Goal: Information Seeking & Learning: Learn about a topic

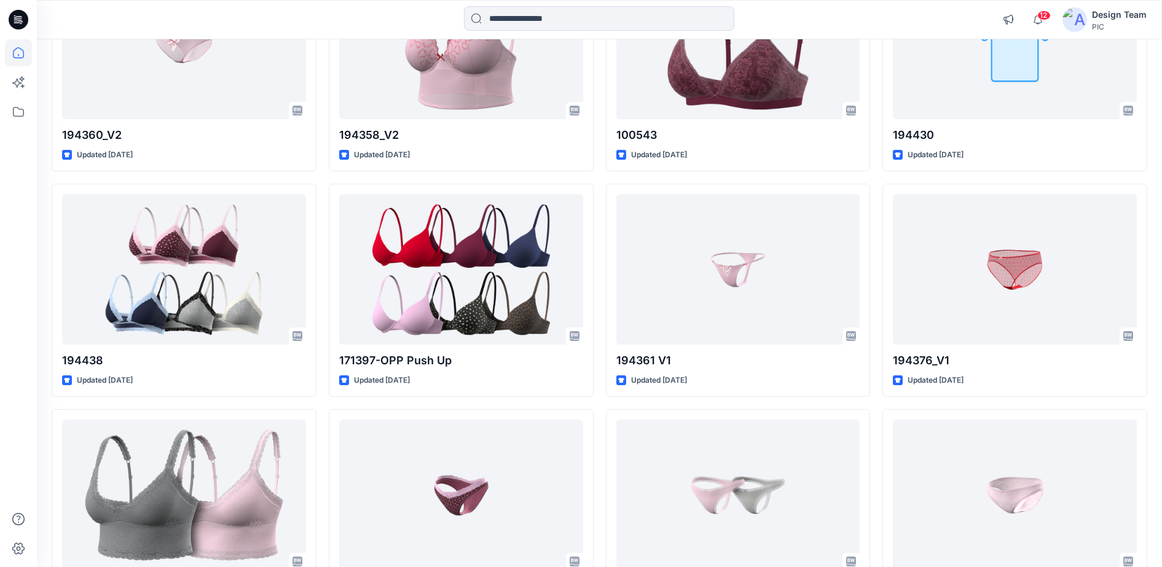
scroll to position [2535, 0]
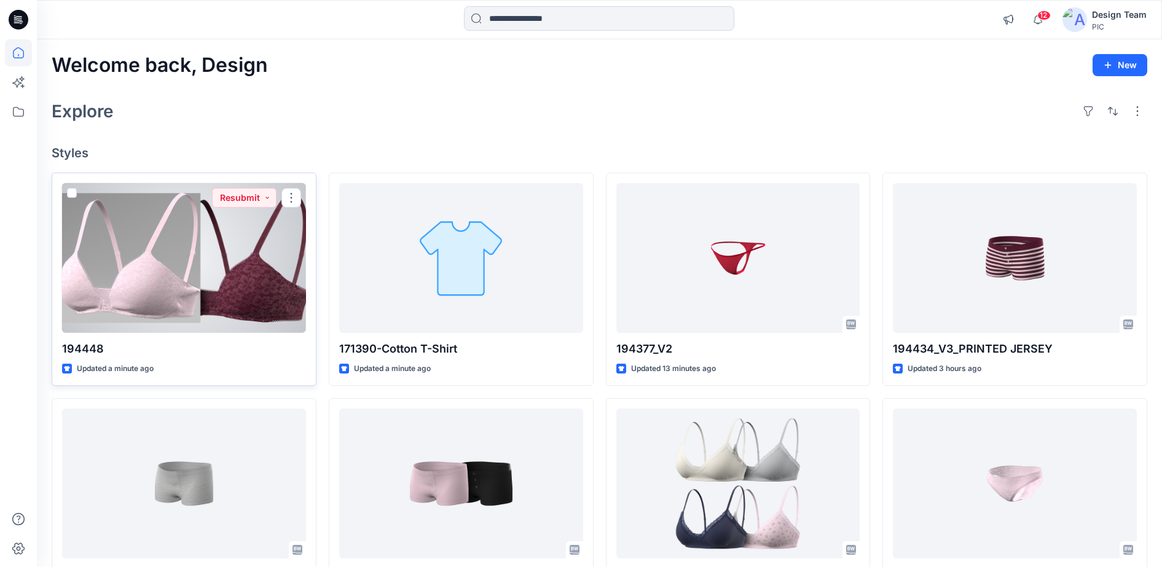
click at [237, 259] on div at bounding box center [184, 258] width 244 height 151
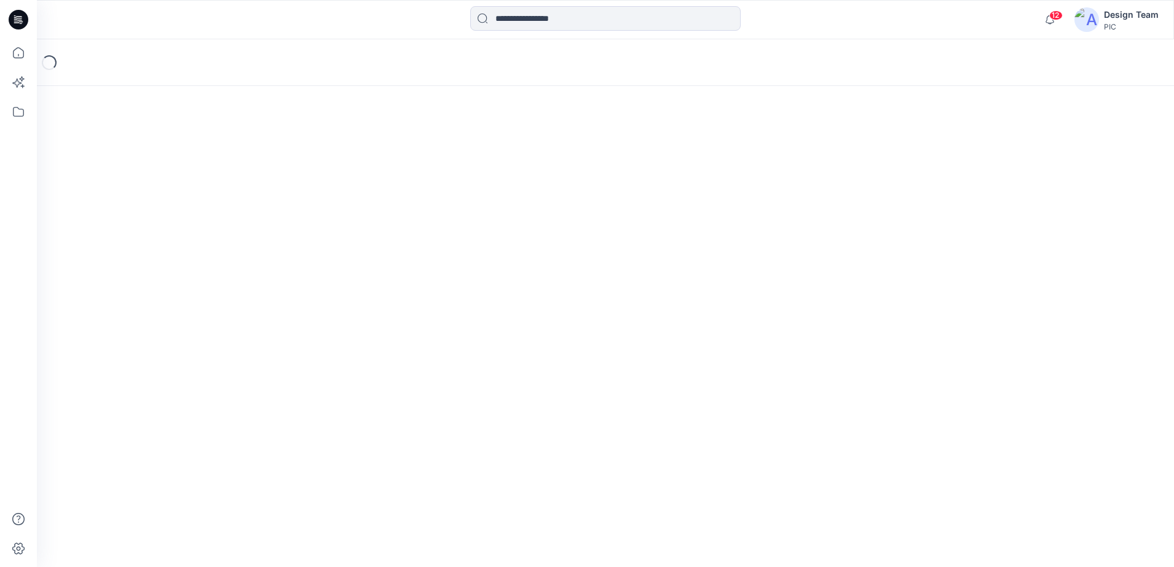
click at [237, 259] on div "Loading..." at bounding box center [605, 303] width 1137 height 528
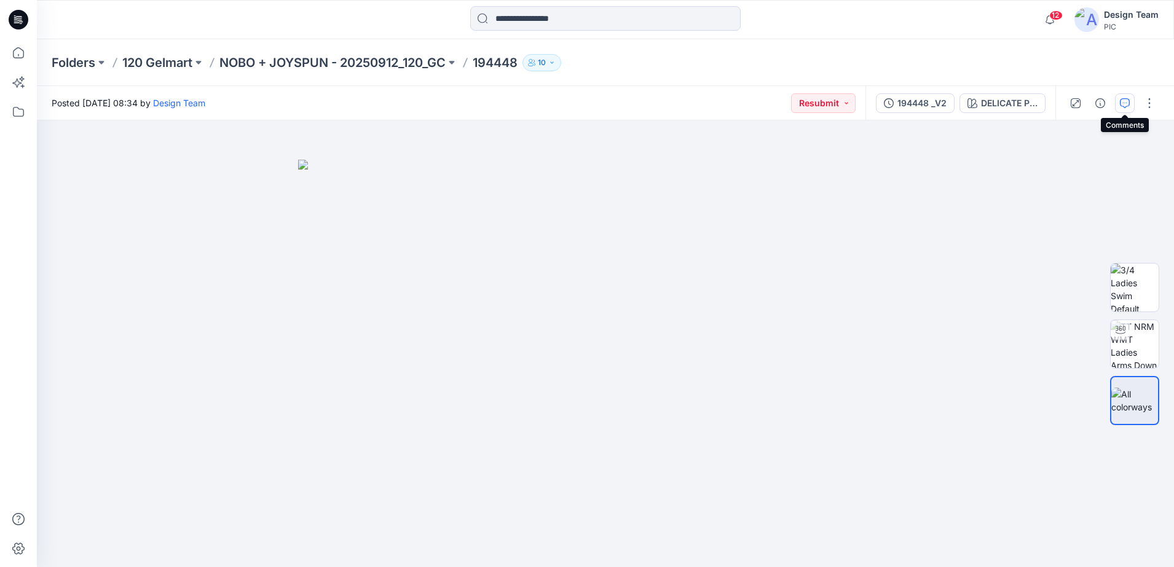
click at [1122, 97] on button "button" at bounding box center [1125, 103] width 20 height 20
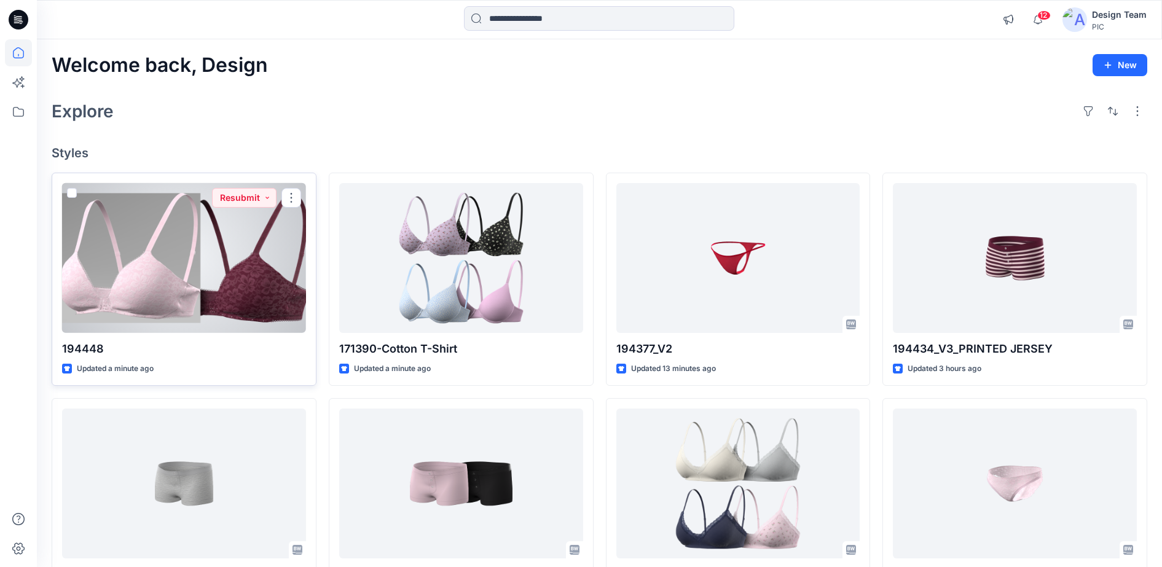
click at [265, 248] on div at bounding box center [184, 258] width 244 height 151
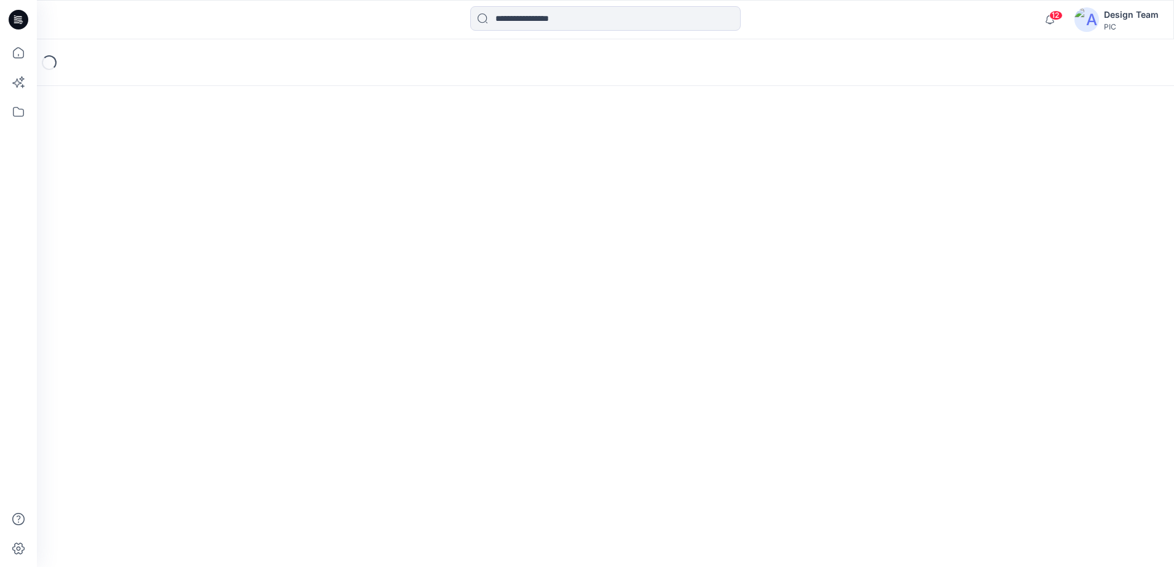
click at [265, 248] on div "Loading..." at bounding box center [605, 303] width 1137 height 528
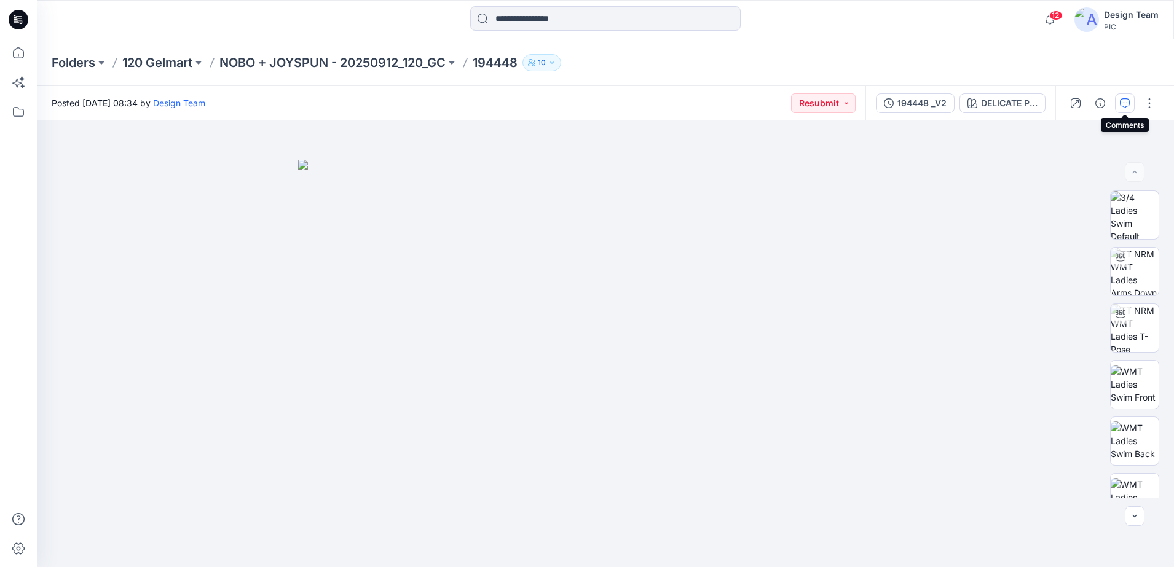
click at [1125, 103] on icon "button" at bounding box center [1125, 103] width 10 height 10
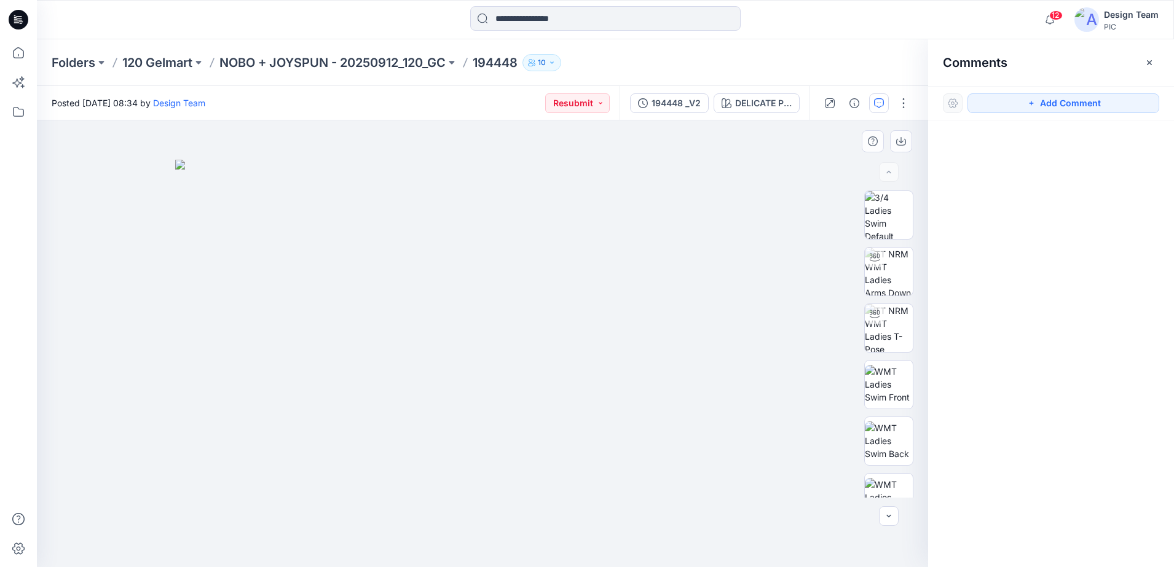
click at [793, 181] on div at bounding box center [482, 343] width 891 height 447
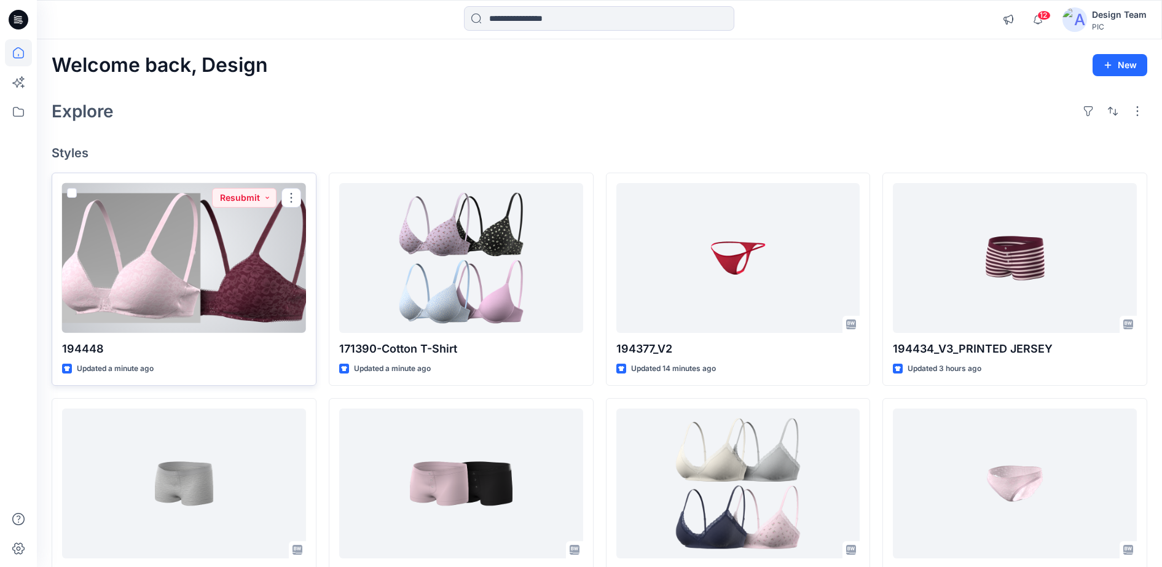
click at [213, 245] on div at bounding box center [184, 258] width 244 height 151
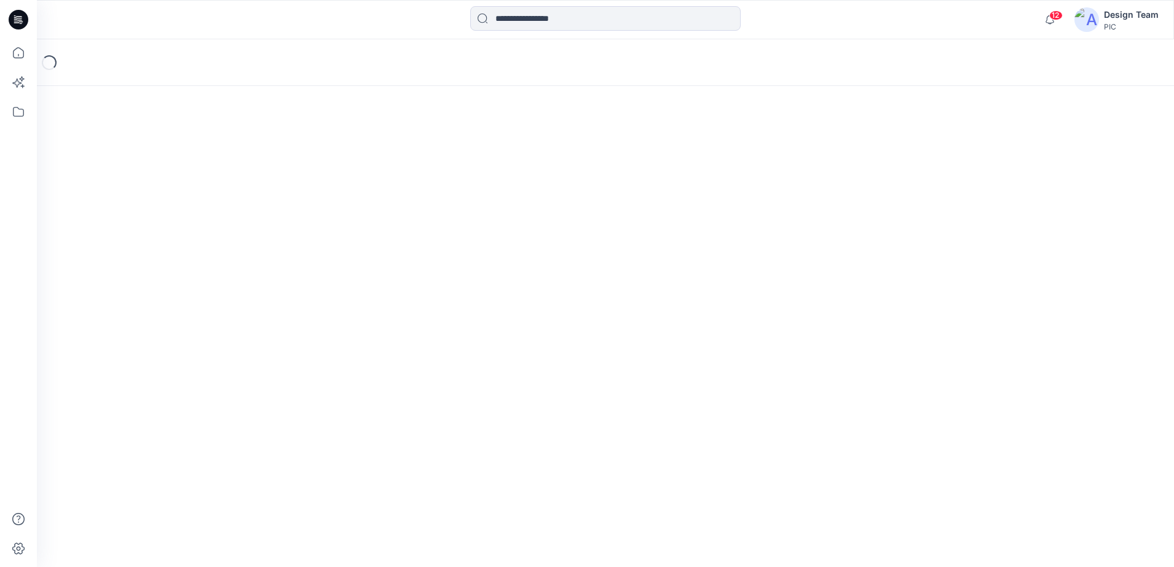
click at [213, 245] on div "Loading..." at bounding box center [605, 303] width 1137 height 528
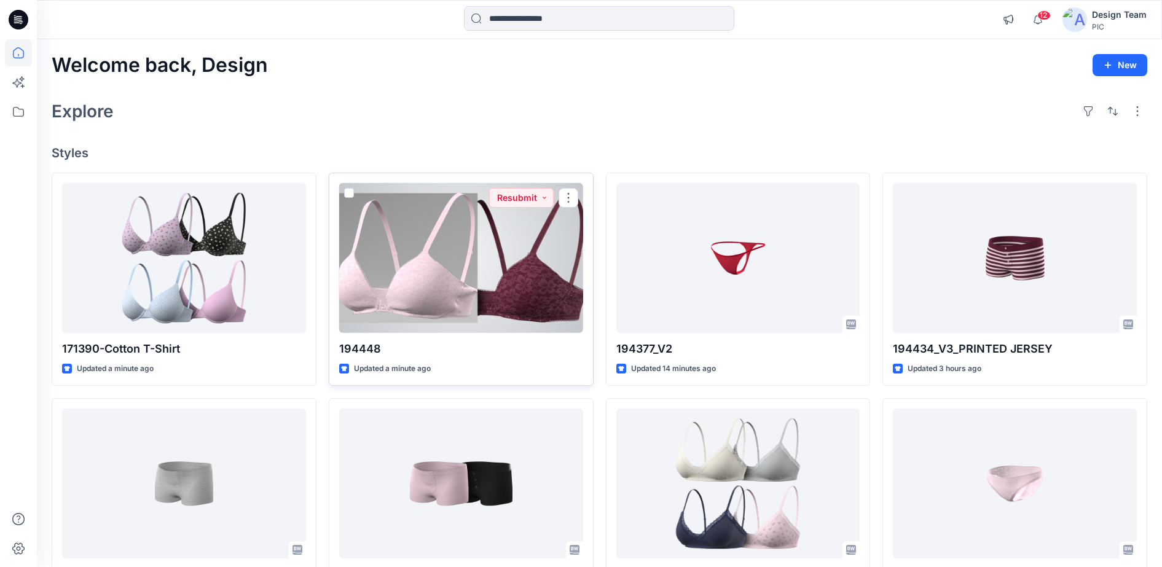
click at [487, 272] on div at bounding box center [461, 258] width 244 height 151
click at [462, 305] on div at bounding box center [461, 258] width 244 height 151
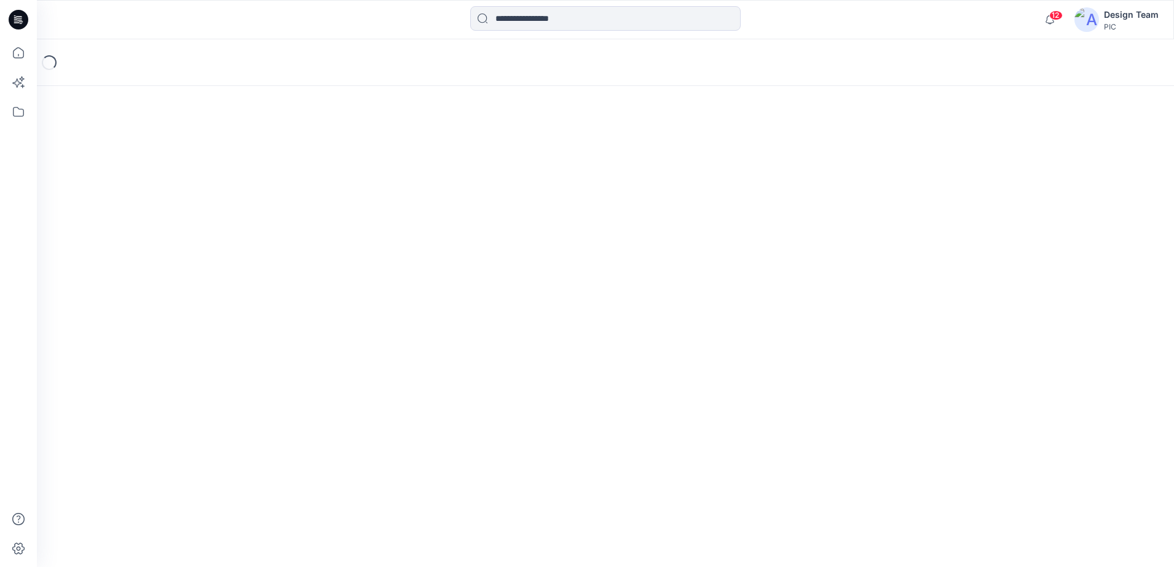
click at [462, 305] on div "Loading..." at bounding box center [605, 303] width 1137 height 528
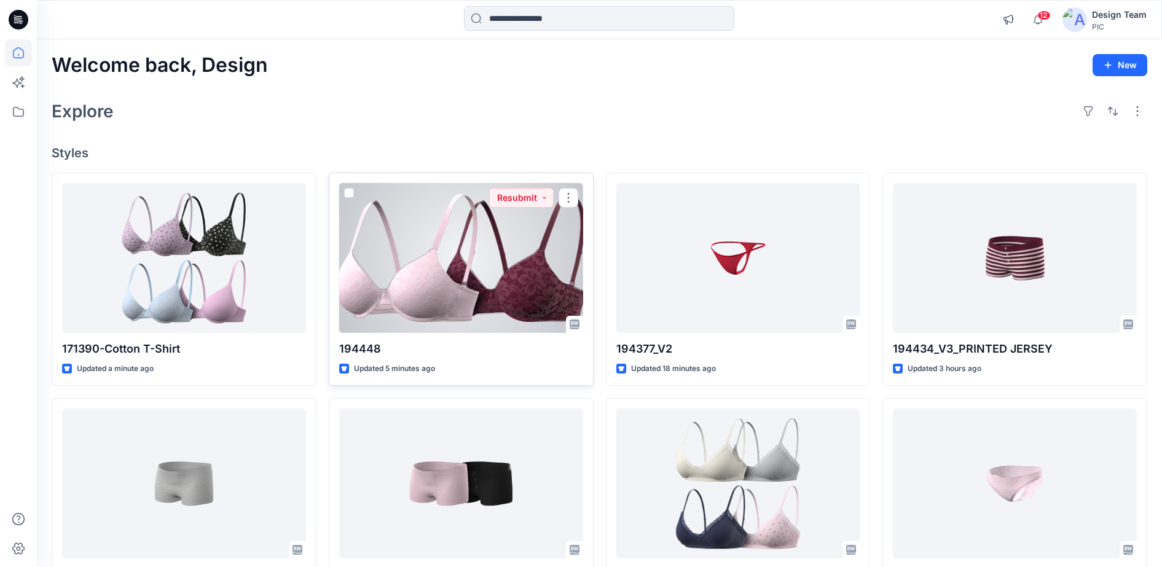
click at [433, 301] on div at bounding box center [461, 258] width 244 height 151
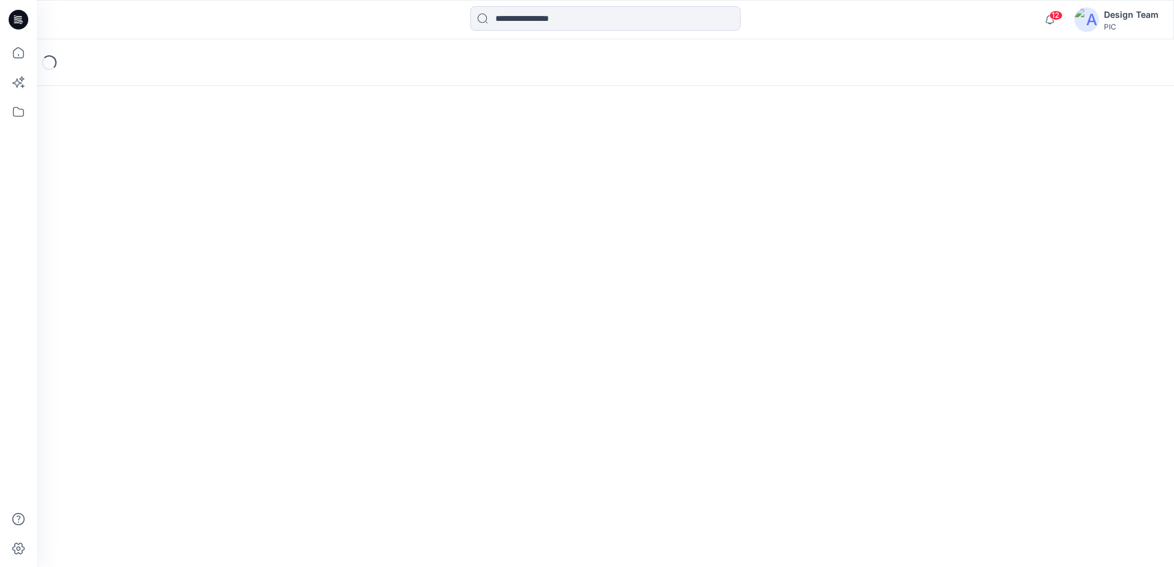
click at [433, 301] on div "Loading..." at bounding box center [605, 303] width 1137 height 528
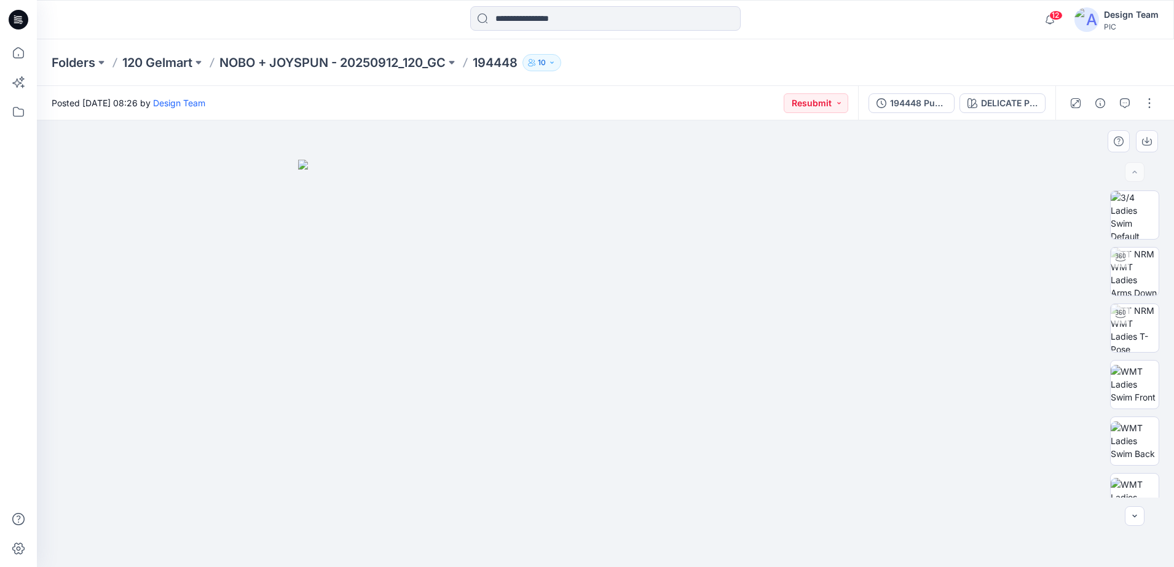
drag, startPoint x: 538, startPoint y: 452, endPoint x: 537, endPoint y: 402, distance: 49.8
click at [537, 403] on img at bounding box center [605, 364] width 615 height 408
click at [1128, 111] on button "button" at bounding box center [1125, 103] width 20 height 20
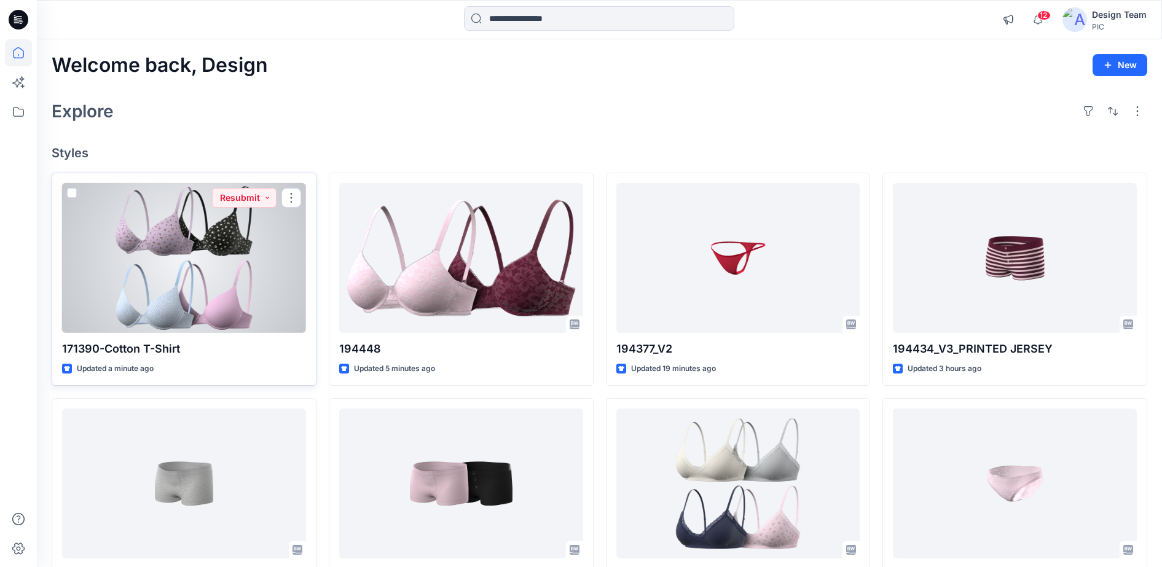
click at [265, 259] on div at bounding box center [184, 258] width 244 height 151
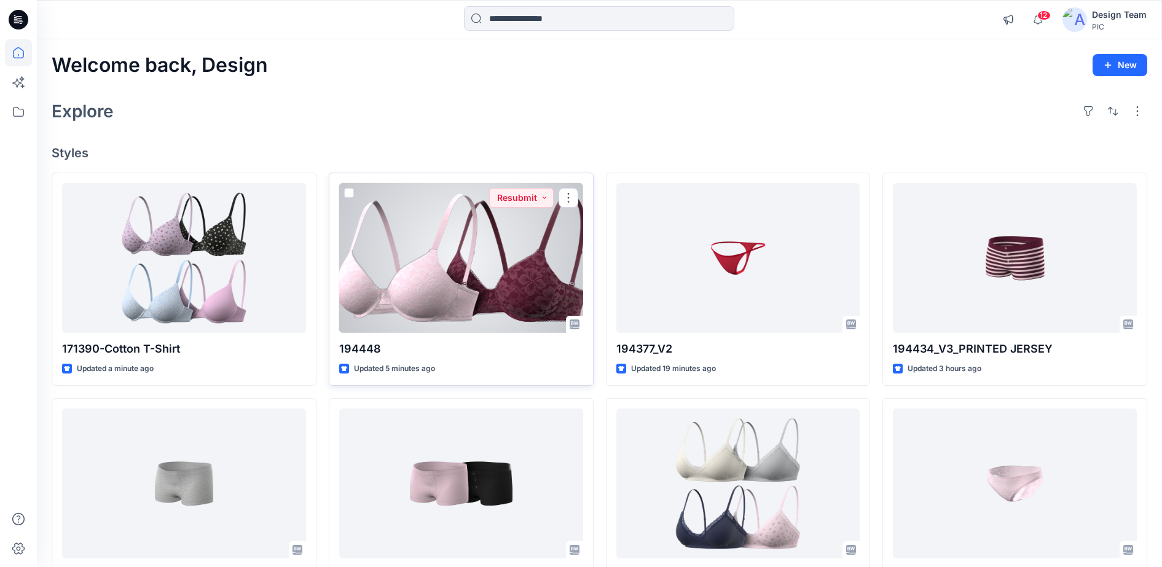
click at [433, 238] on div at bounding box center [461, 258] width 244 height 151
click at [414, 303] on div at bounding box center [461, 258] width 244 height 151
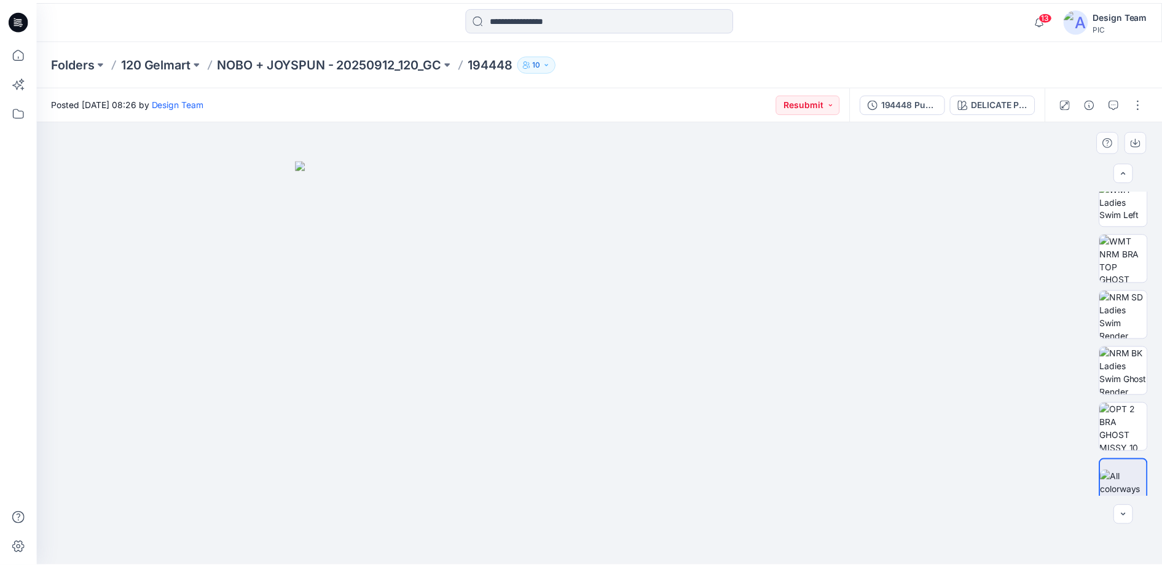
scroll to position [307, 0]
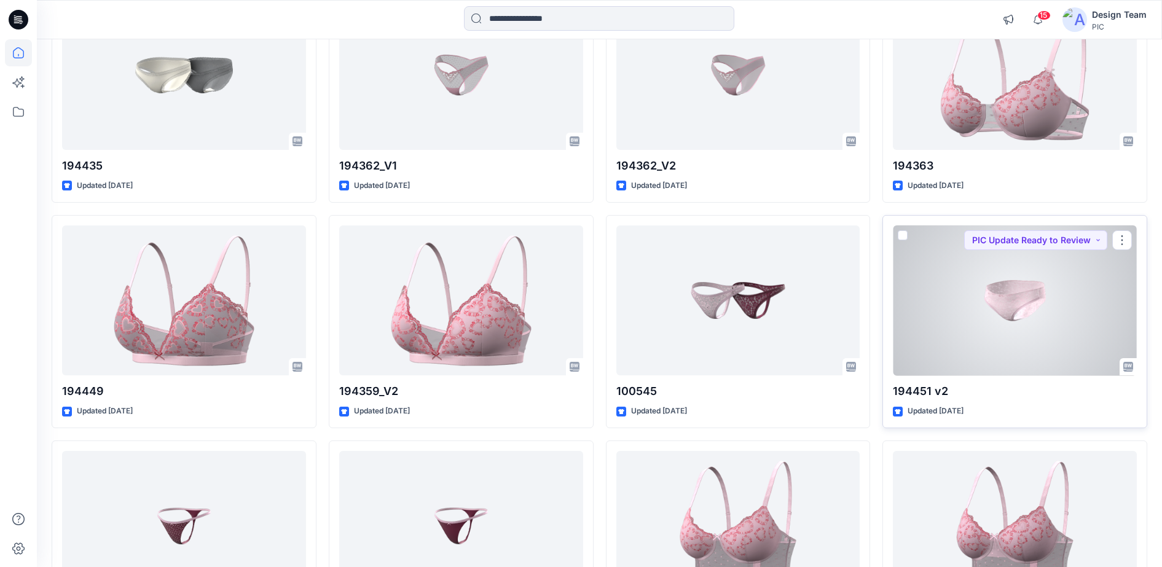
scroll to position [3482, 0]
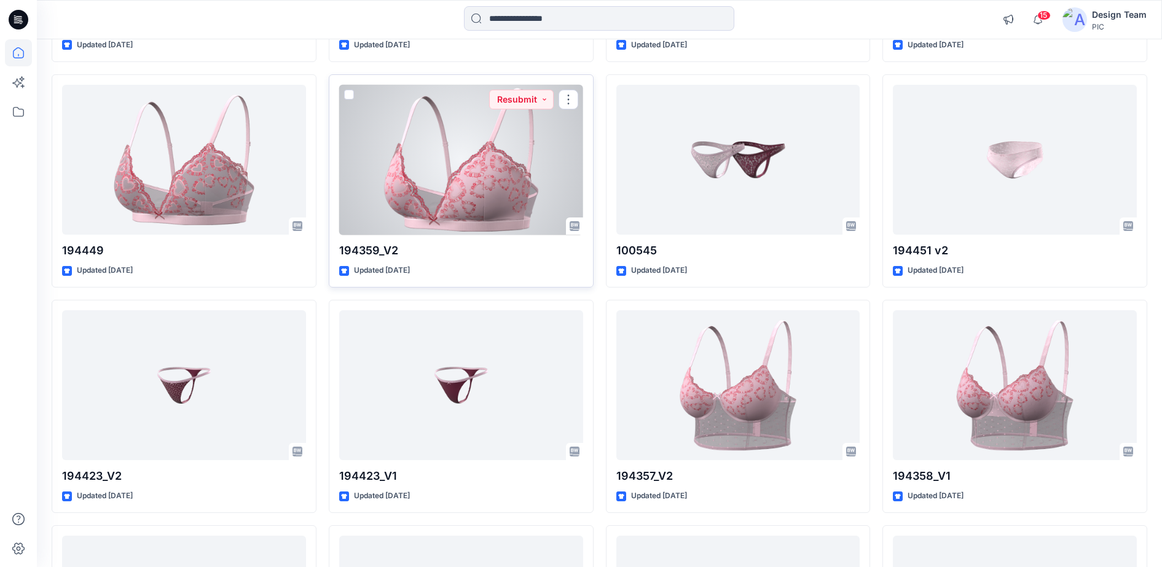
click at [460, 187] on div at bounding box center [461, 160] width 244 height 151
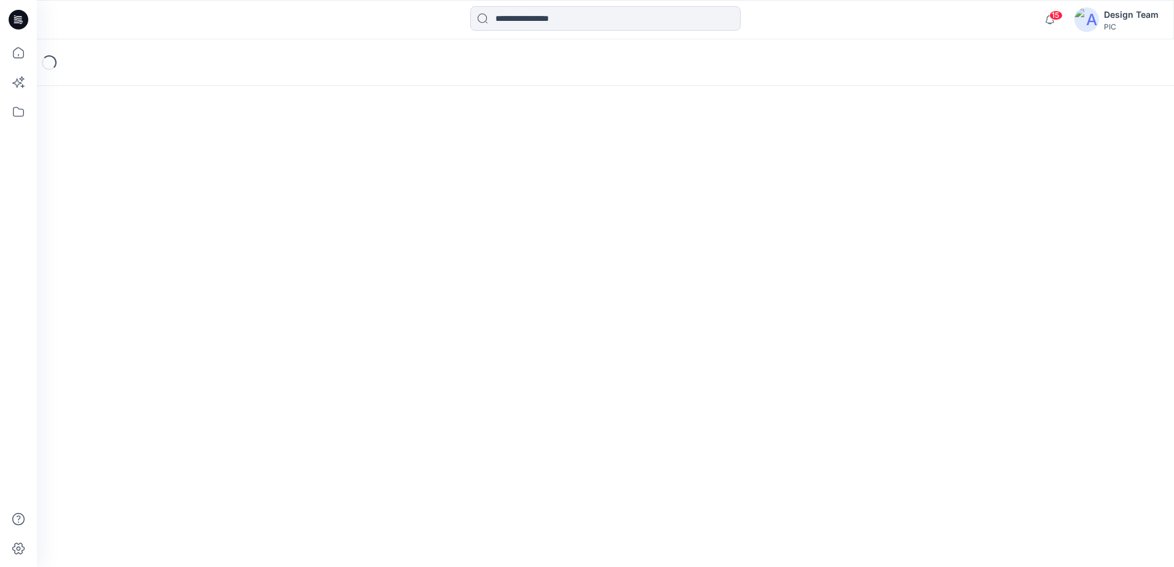
click at [460, 187] on div "Loading..." at bounding box center [605, 303] width 1137 height 528
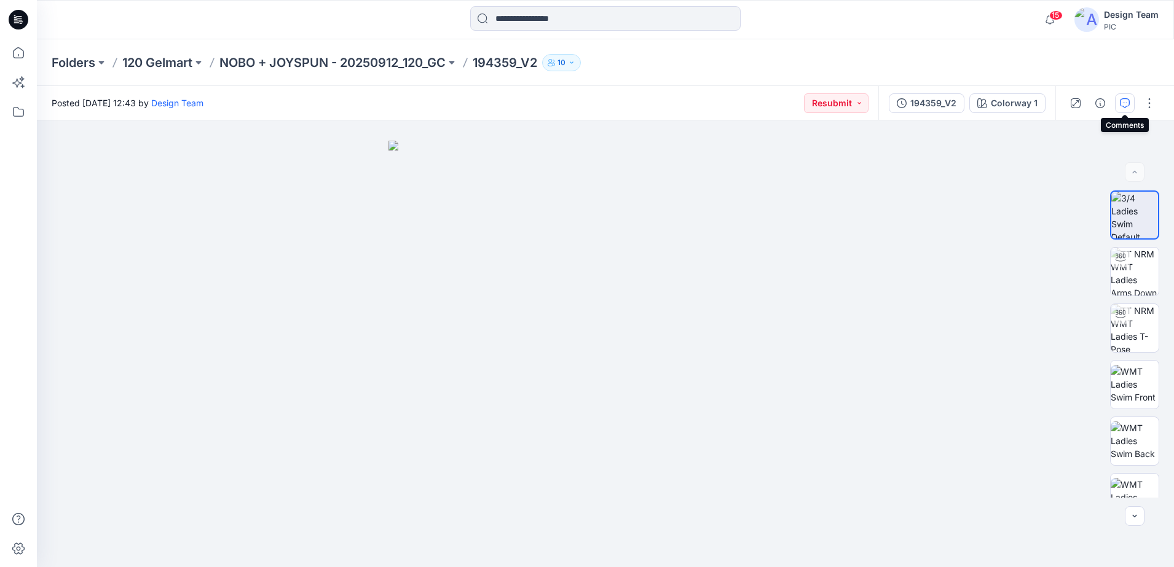
click at [1128, 108] on button "button" at bounding box center [1125, 103] width 20 height 20
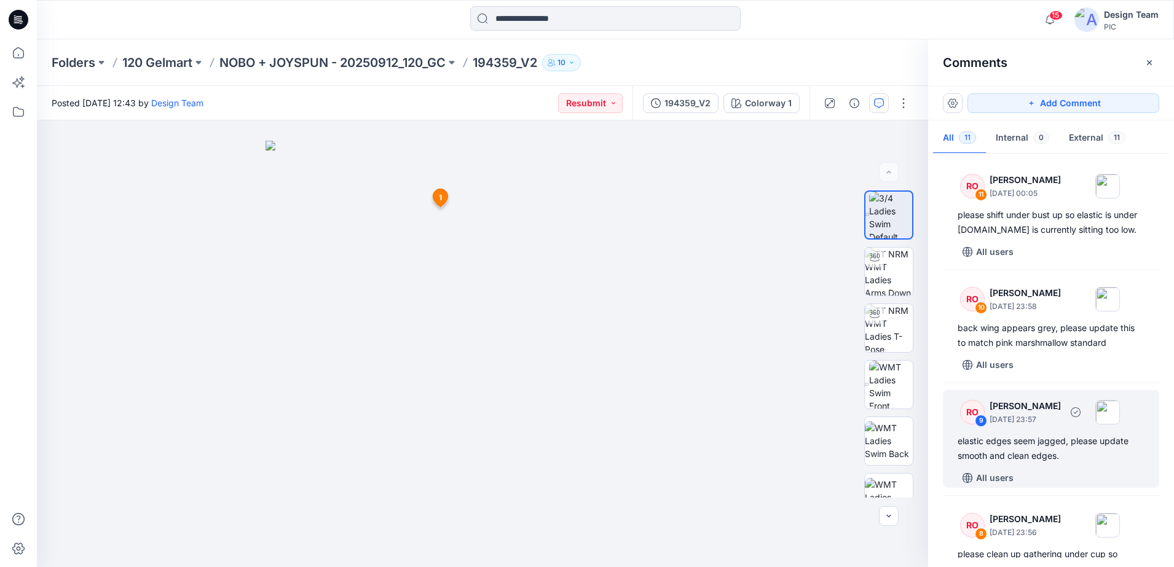
click at [974, 410] on div "RO" at bounding box center [972, 412] width 25 height 25
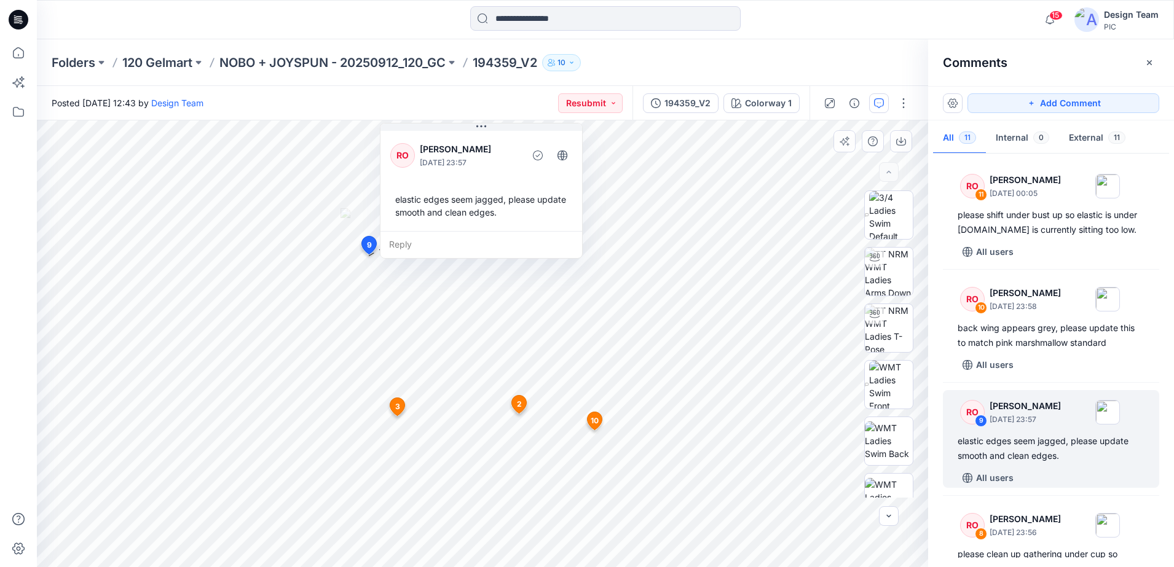
drag, startPoint x: 481, startPoint y: 363, endPoint x: 511, endPoint y: 222, distance: 143.3
click at [511, 222] on div "RO Raquel Ortiz September 30, 2025 23:57 elastic edges seem jagged, please upda…" at bounding box center [481, 179] width 202 height 103
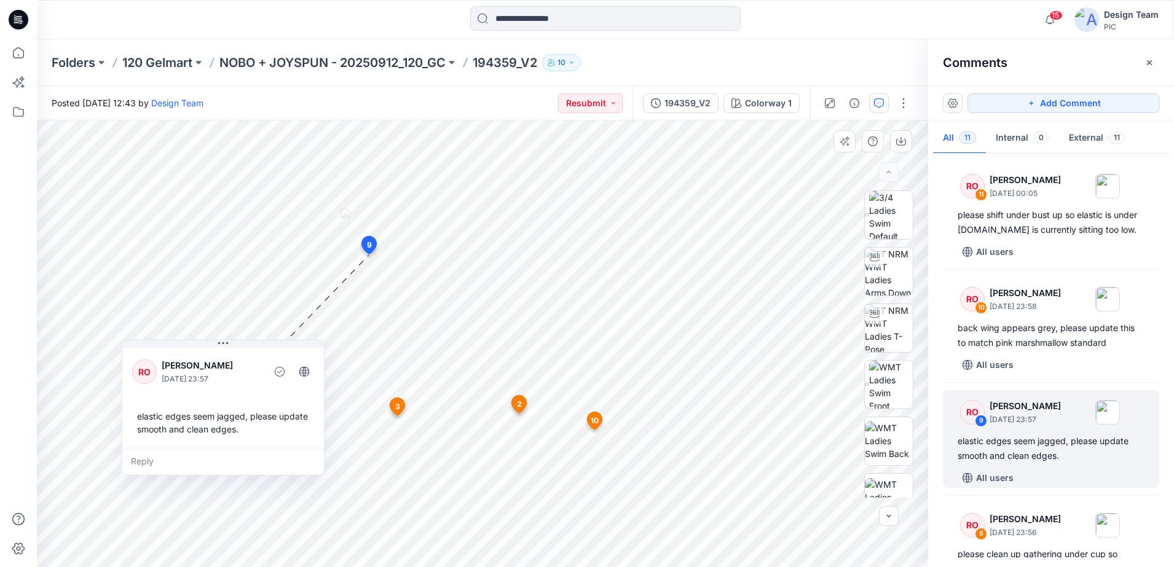
drag, startPoint x: 514, startPoint y: 225, endPoint x: 256, endPoint y: 442, distance: 337.2
click at [256, 442] on div "RO Raquel Ortiz September 30, 2025 23:57 elastic edges seem jagged, please upda…" at bounding box center [223, 396] width 202 height 103
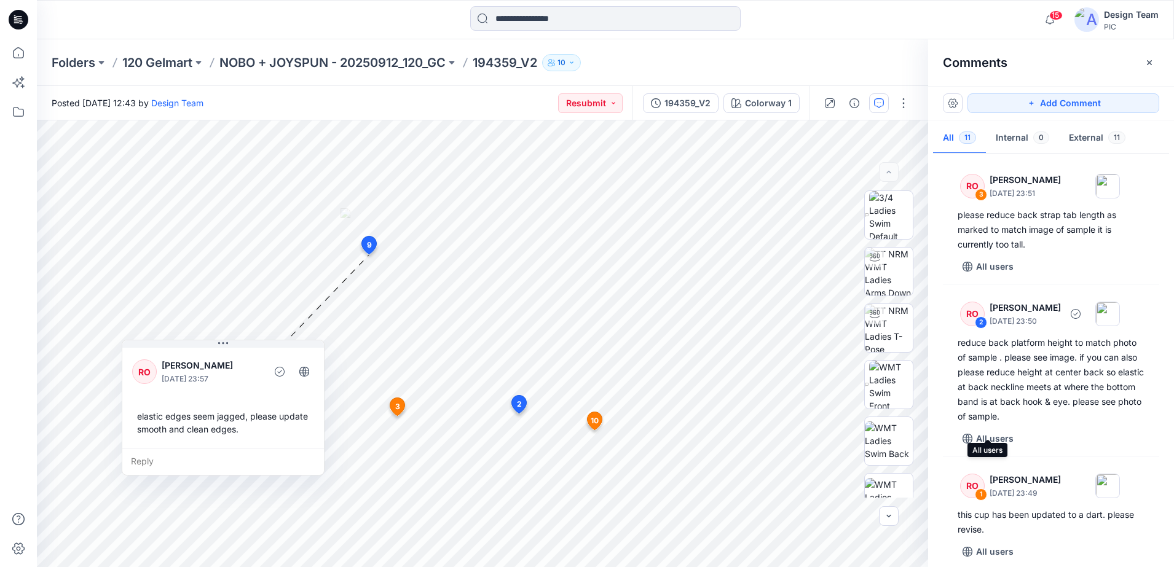
scroll to position [960, 0]
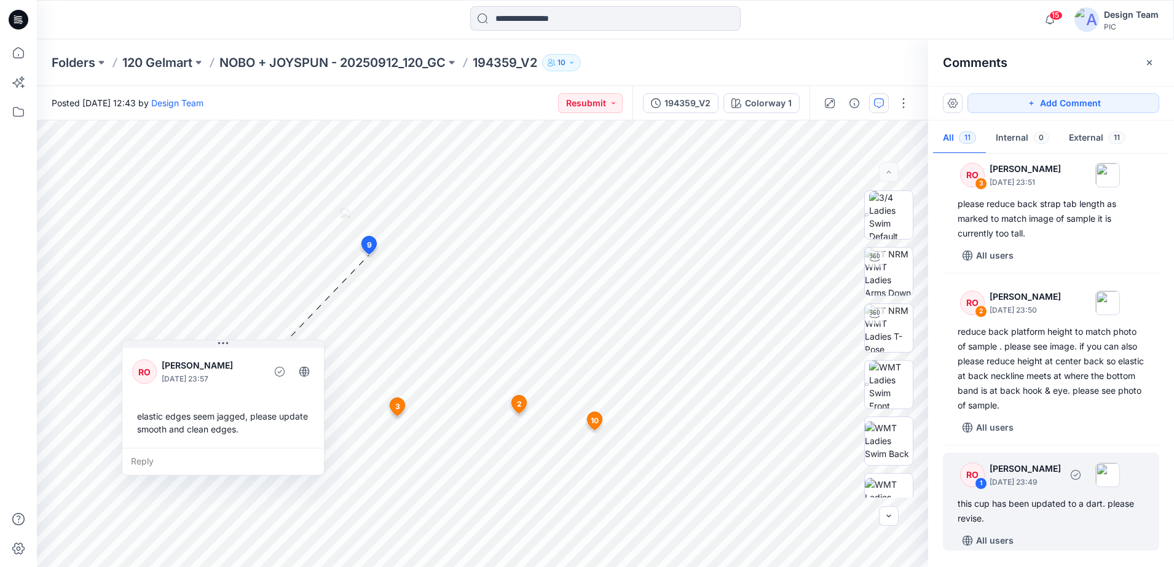
click at [995, 492] on div "RO 1 Raquel Ortiz September 30, 2025 23:49 this cup has been updated to a dart.…" at bounding box center [1051, 502] width 216 height 98
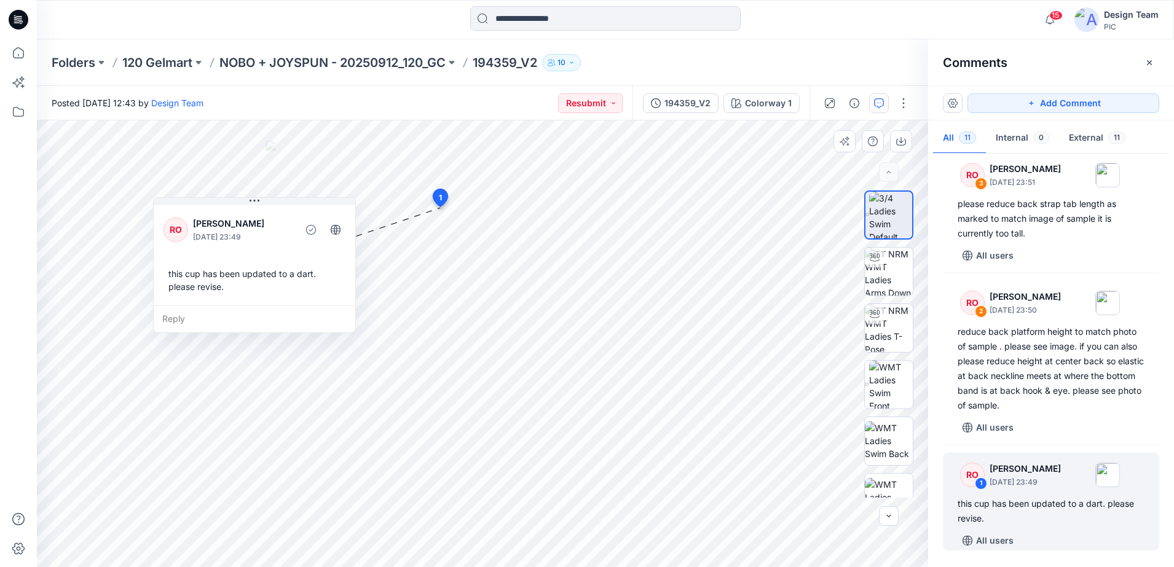
drag, startPoint x: 517, startPoint y: 314, endPoint x: 235, endPoint y: 289, distance: 283.2
click at [235, 289] on div "RO Raquel Ortiz September 30, 2025 23:49 this cup has been updated to a dart. p…" at bounding box center [255, 254] width 202 height 103
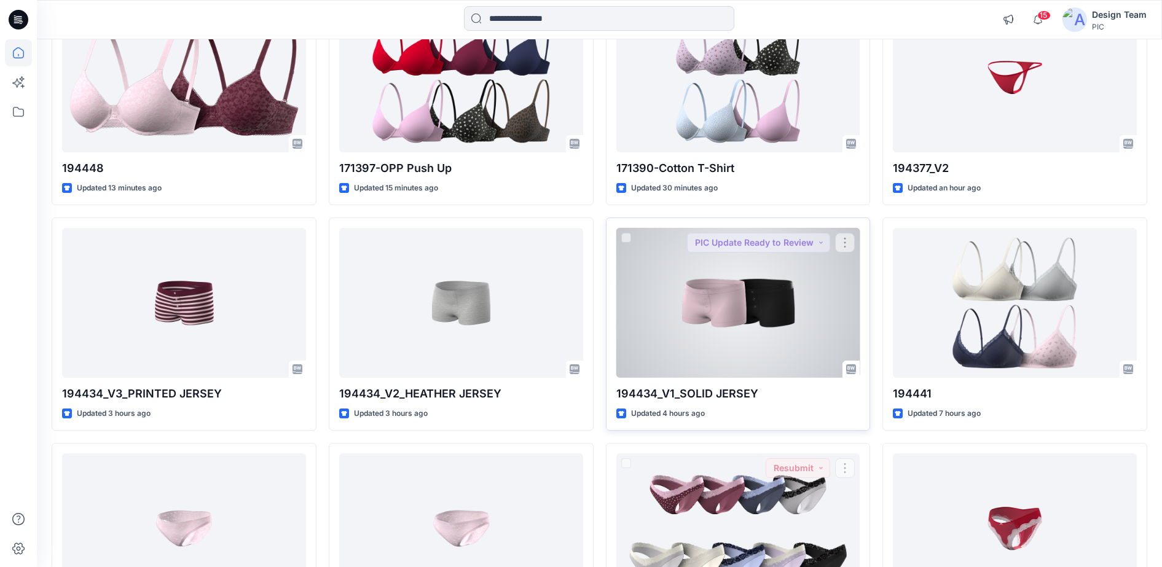
scroll to position [154, 0]
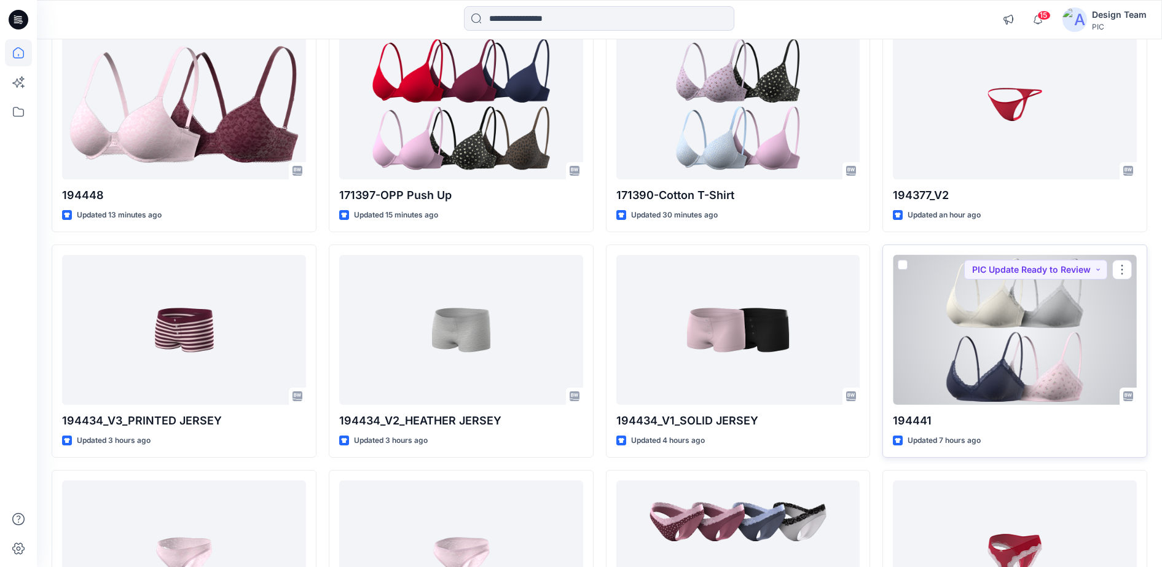
click at [1006, 344] on div at bounding box center [1015, 330] width 244 height 151
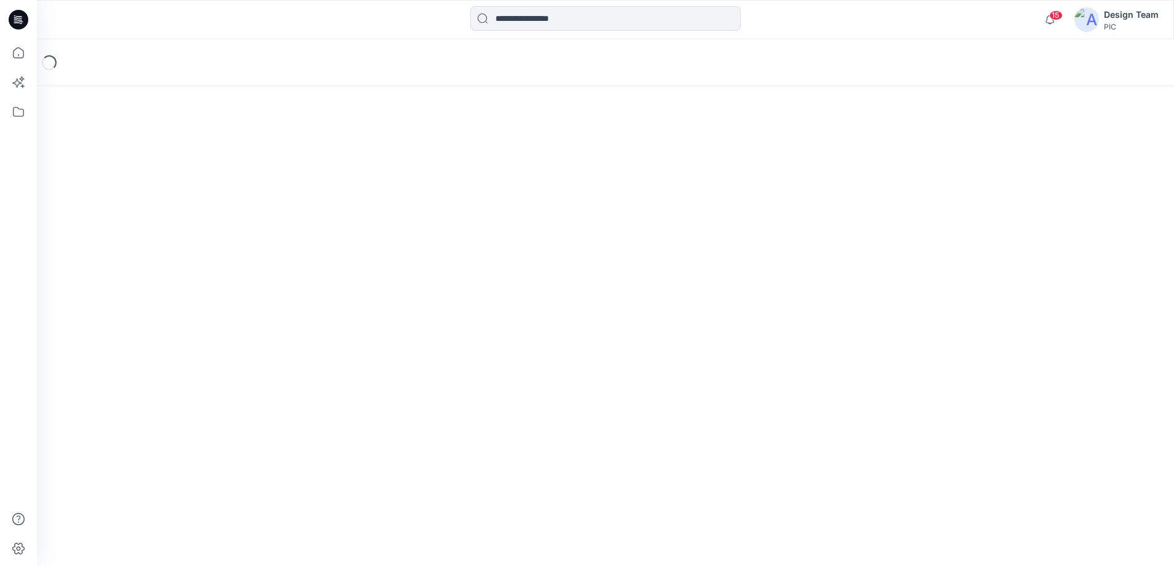
click at [1006, 344] on div "Loading..." at bounding box center [605, 303] width 1137 height 528
